Goal: Find specific page/section: Find specific page/section

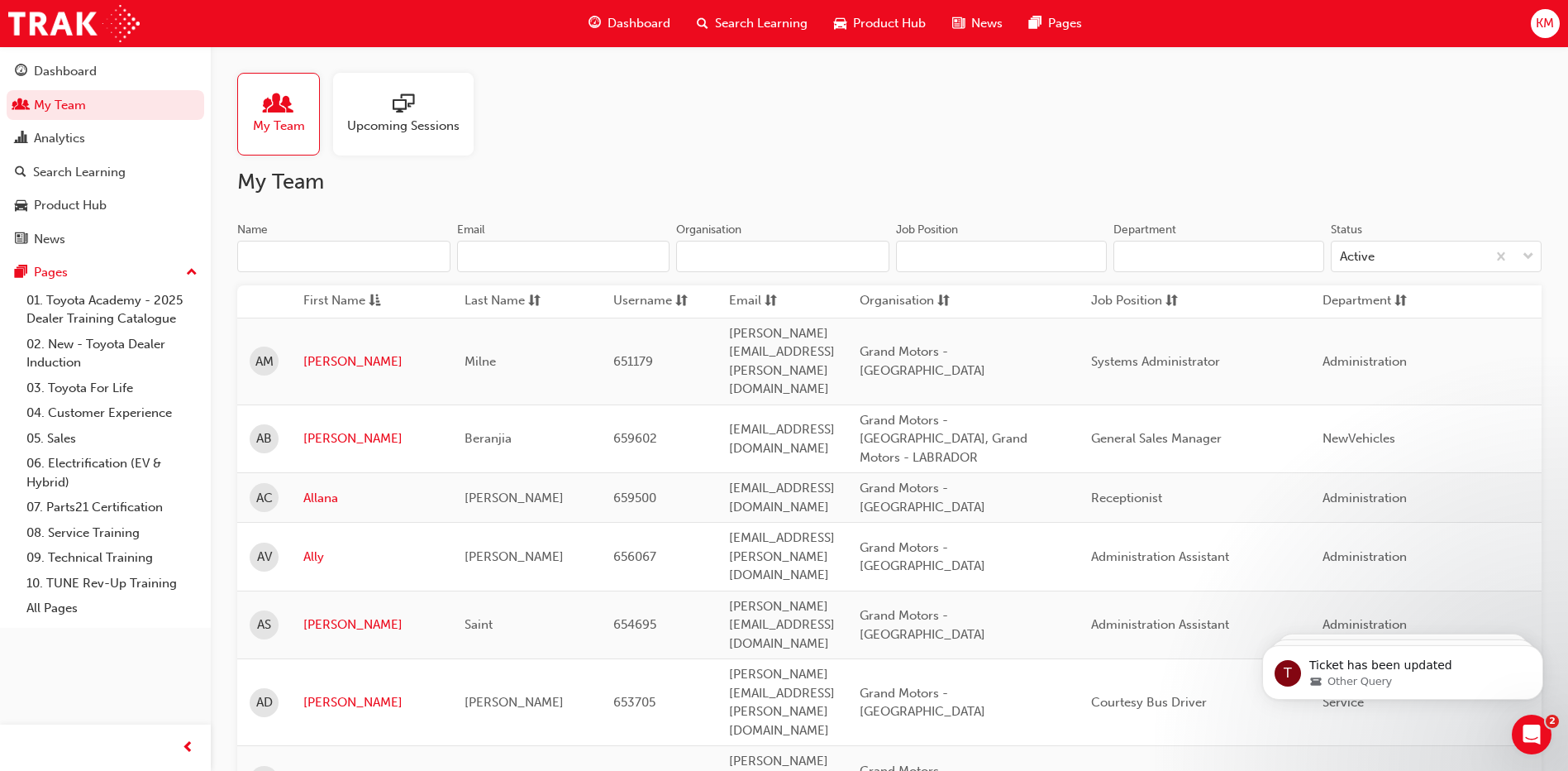
click at [364, 248] on input "Name" at bounding box center [344, 257] width 213 height 32
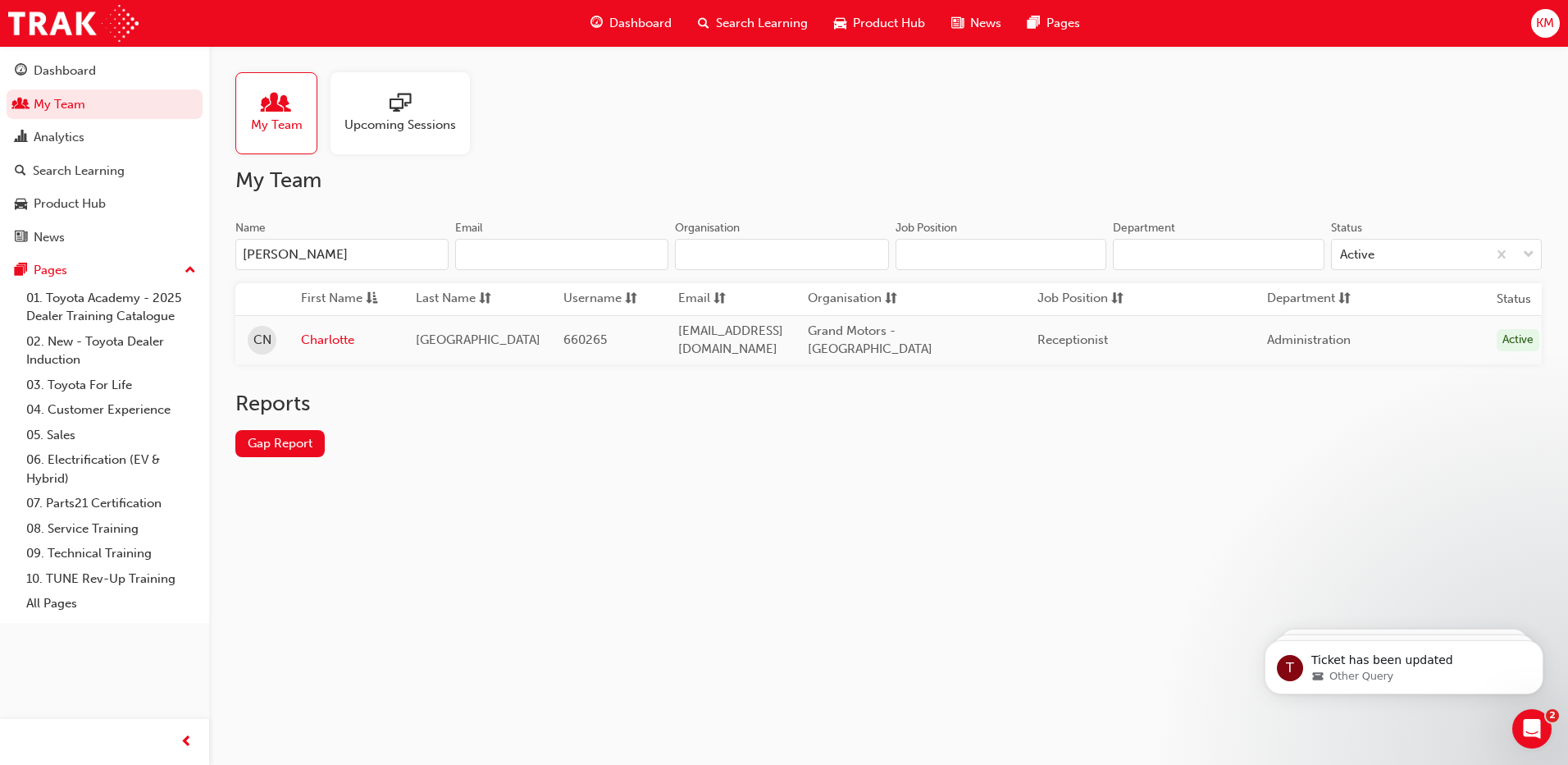
type input "[PERSON_NAME]"
click at [331, 337] on link "Charlotte" at bounding box center [346, 340] width 90 height 19
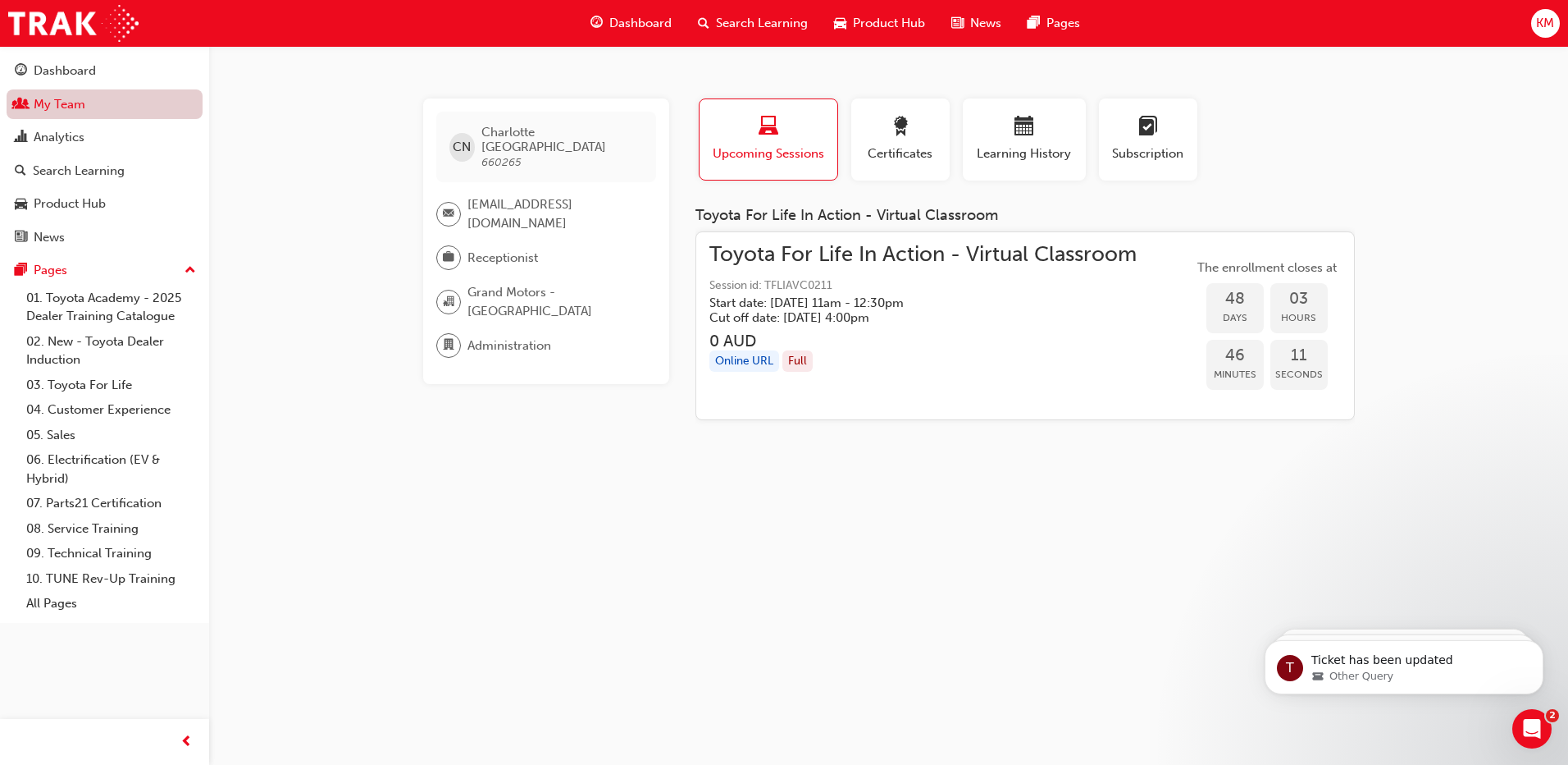
click at [74, 103] on link "My Team" at bounding box center [104, 104] width 196 height 31
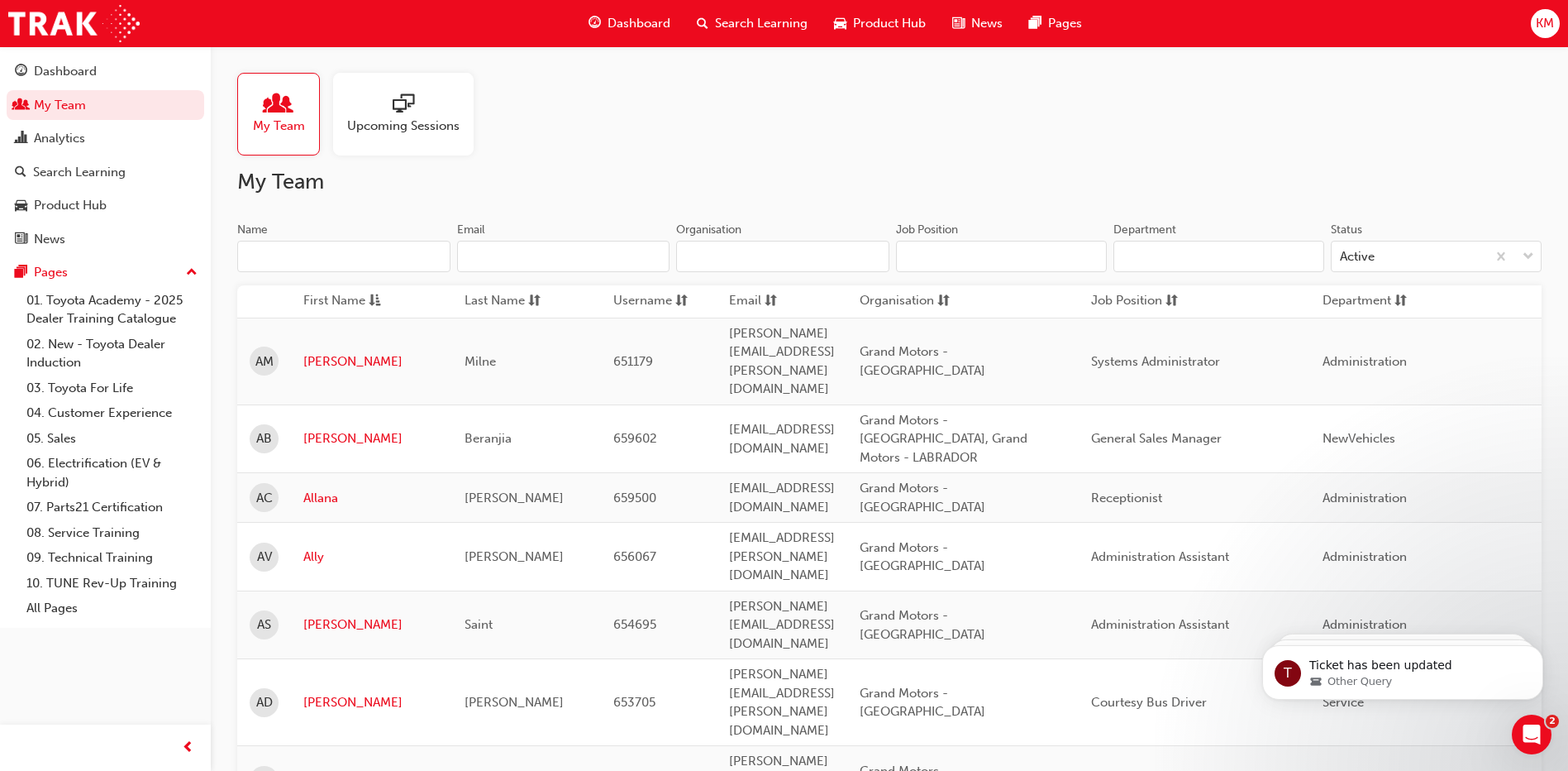
click at [268, 246] on input "Name" at bounding box center [344, 257] width 213 height 32
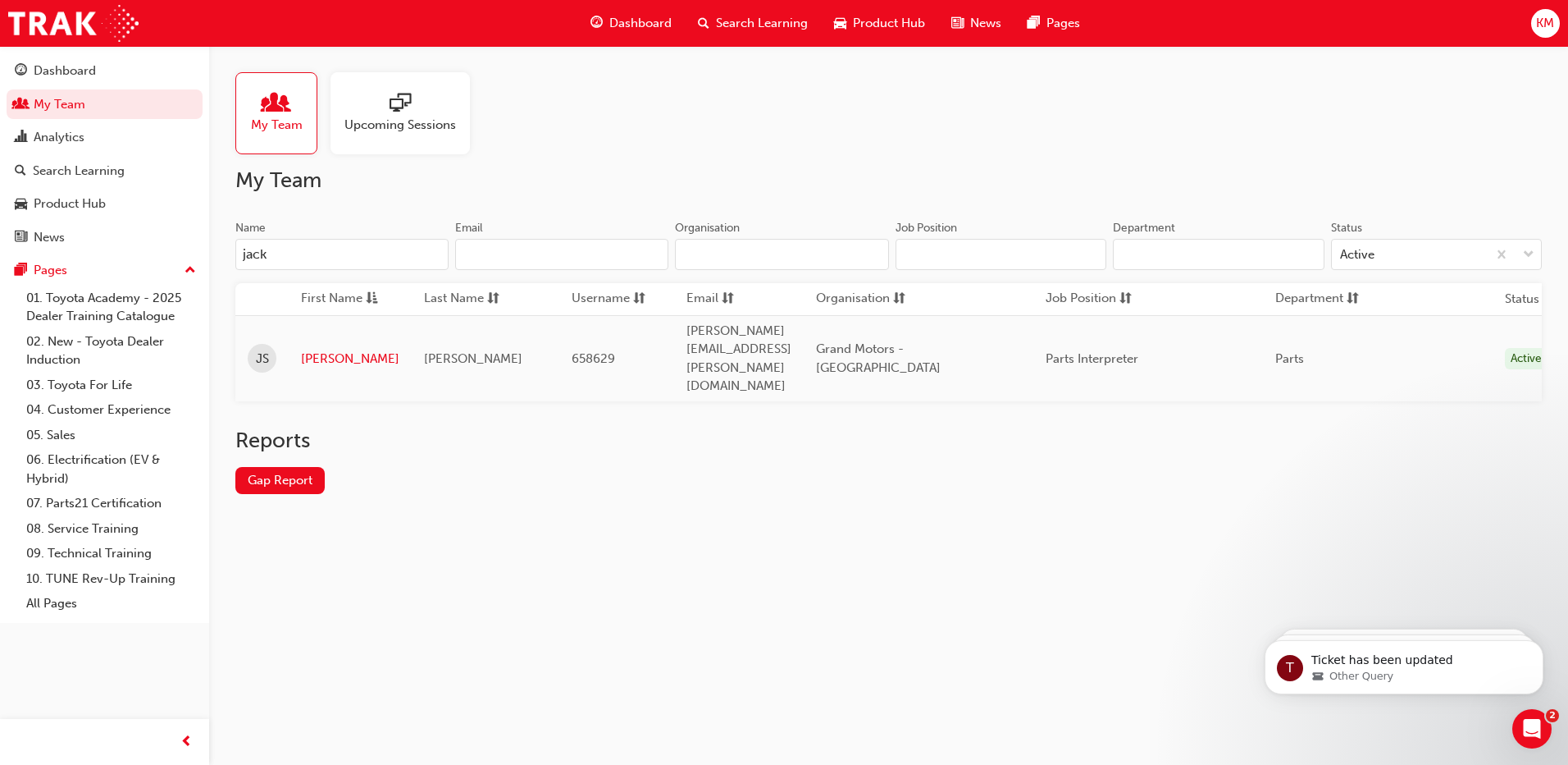
drag, startPoint x: 290, startPoint y: 254, endPoint x: 217, endPoint y: 256, distance: 73.0
click at [217, 256] on div "My Team Upcoming Sessions My Team Name jack Email Organisation Job Position Dep…" at bounding box center [889, 296] width 1359 height 500
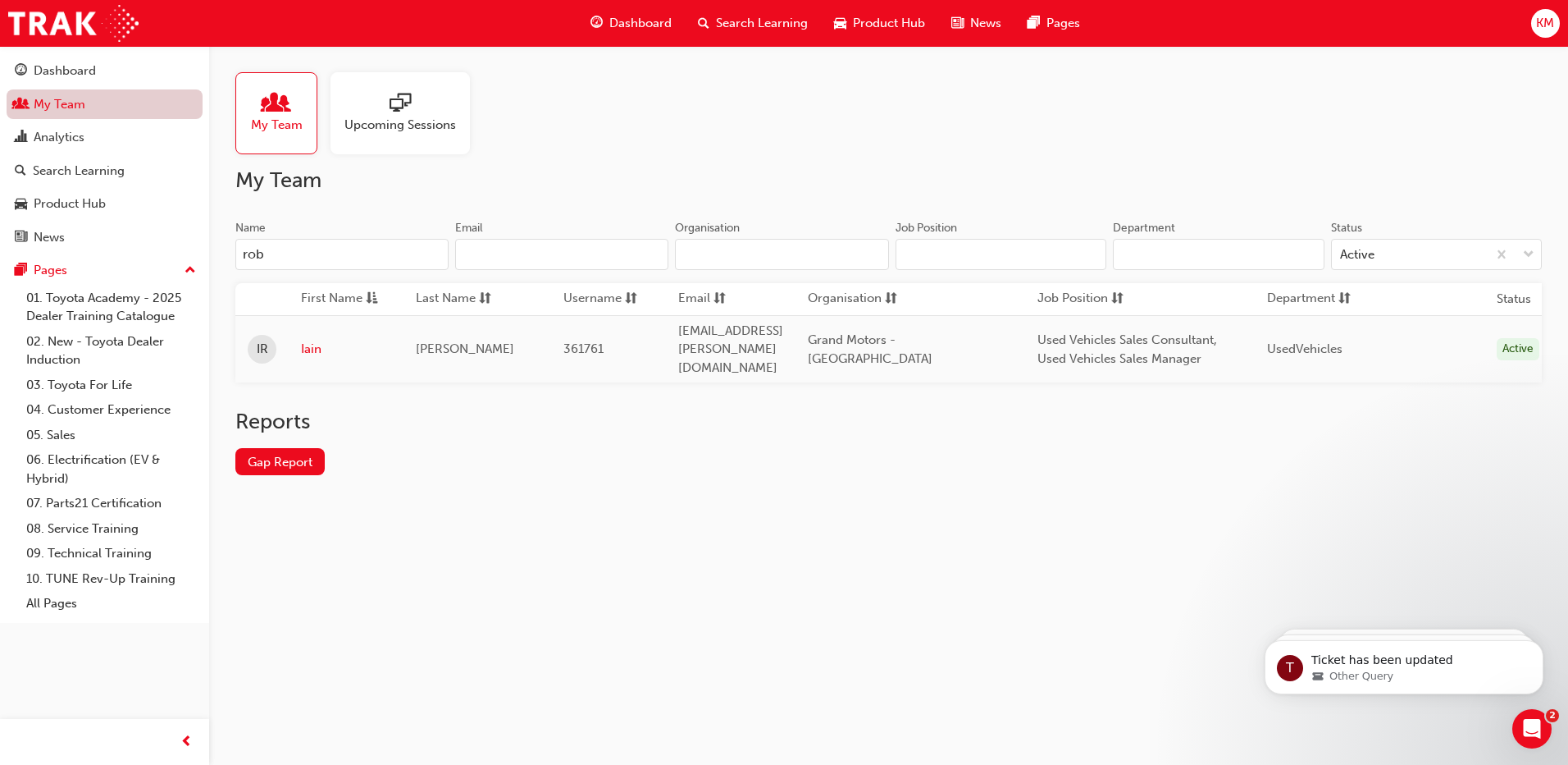
type input "rob"
click at [82, 110] on link "My Team" at bounding box center [104, 104] width 196 height 31
drag, startPoint x: 321, startPoint y: 247, endPoint x: 170, endPoint y: 249, distance: 151.0
click at [170, 249] on div "Dashboard My Team Analytics Search Learning Product Hub News Pages Pages 01. To…" at bounding box center [784, 382] width 1568 height 765
type input "\"
